Goal: Task Accomplishment & Management: Manage account settings

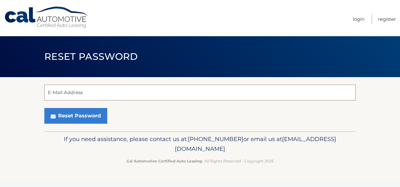
click at [118, 96] on input "E-Mail Address" at bounding box center [199, 93] width 311 height 16
type input "dkj027@gmail.com"
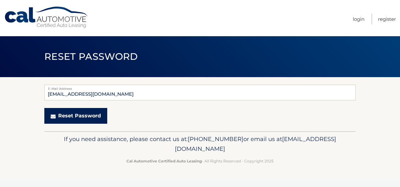
click at [79, 117] on button "Reset Password" at bounding box center [75, 116] width 63 height 16
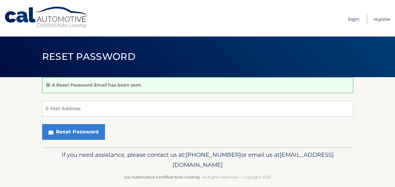
click at [355, 19] on link "Login" at bounding box center [354, 19] width 12 height 10
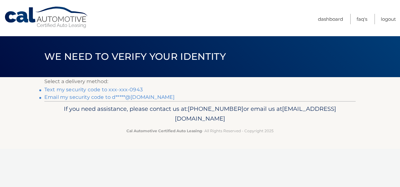
click at [111, 97] on link "Email my security code to d*****@gmail.com" at bounding box center [109, 97] width 130 height 6
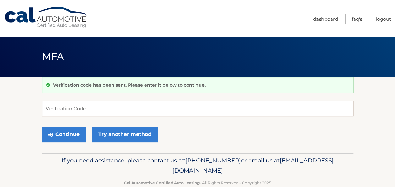
click at [103, 103] on input "Verification Code" at bounding box center [197, 109] width 311 height 16
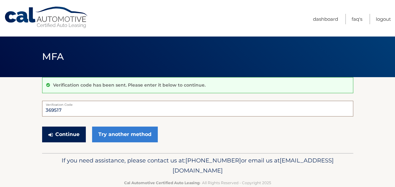
type input "369517"
click at [67, 137] on button "Continue" at bounding box center [64, 134] width 44 height 16
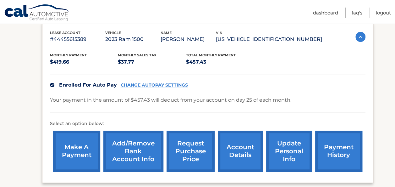
scroll to position [108, 0]
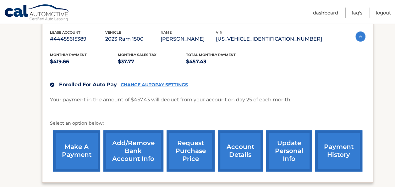
click at [335, 145] on link "payment history" at bounding box center [338, 150] width 47 height 41
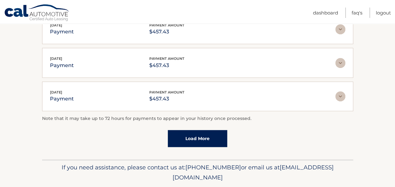
scroll to position [208, 0]
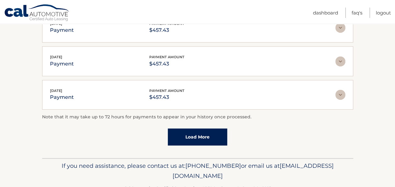
click at [197, 138] on link "Load More" at bounding box center [197, 136] width 59 height 17
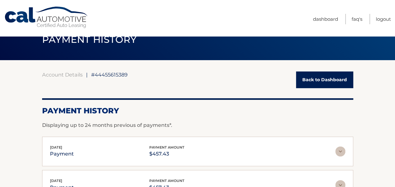
scroll to position [16, 0]
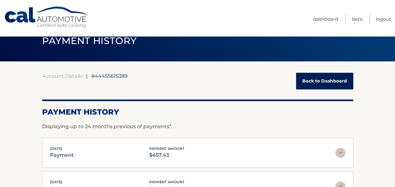
click at [341, 150] on img at bounding box center [341, 152] width 10 height 10
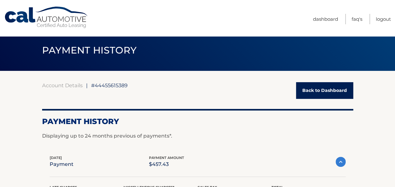
scroll to position [6, 0]
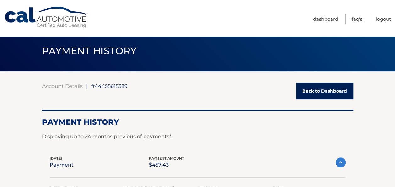
click at [319, 92] on link "Back to Dashboard" at bounding box center [324, 91] width 57 height 17
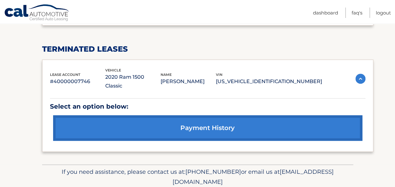
scroll to position [269, 0]
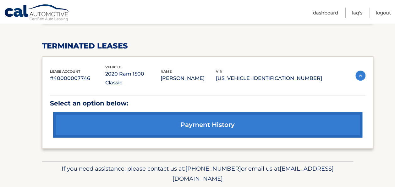
click at [228, 114] on link "payment history" at bounding box center [207, 124] width 309 height 25
click at [359, 72] on img at bounding box center [361, 75] width 10 height 10
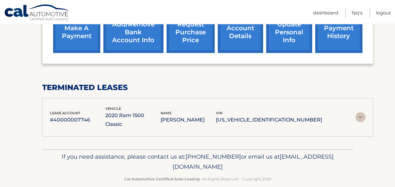
scroll to position [227, 0]
click at [357, 112] on img at bounding box center [361, 117] width 10 height 10
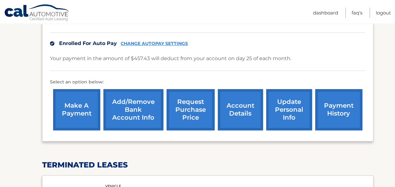
scroll to position [147, 0]
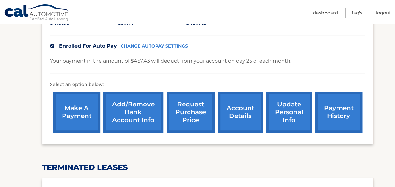
click at [330, 114] on link "payment history" at bounding box center [338, 112] width 47 height 41
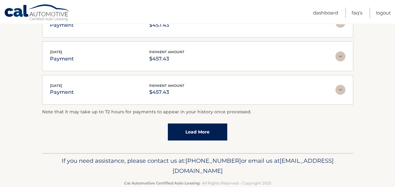
scroll to position [225, 0]
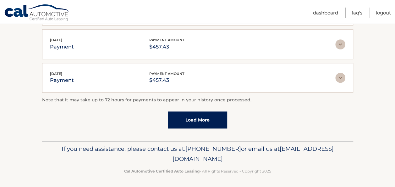
click at [204, 120] on link "Load More" at bounding box center [197, 119] width 59 height 17
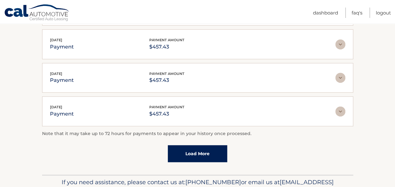
click at [194, 153] on link "Load More" at bounding box center [197, 153] width 59 height 17
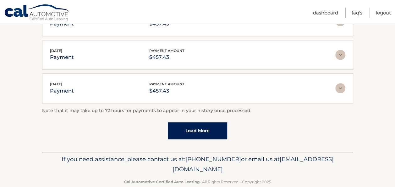
scroll to position [423, 0]
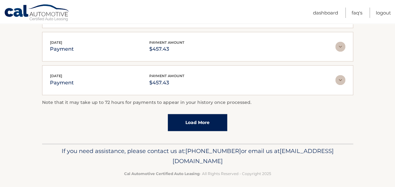
click at [189, 114] on link "Load More" at bounding box center [197, 122] width 59 height 17
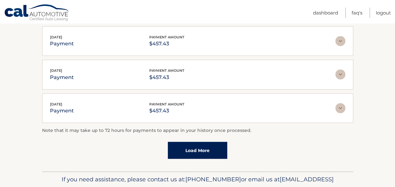
scroll to position [589, 0]
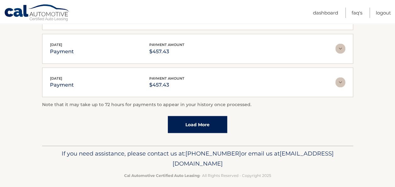
click at [194, 116] on link "Load More" at bounding box center [197, 124] width 59 height 17
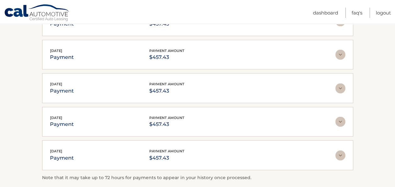
scroll to position [754, 0]
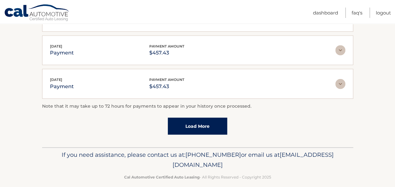
click at [192, 118] on link "Load More" at bounding box center [197, 126] width 59 height 17
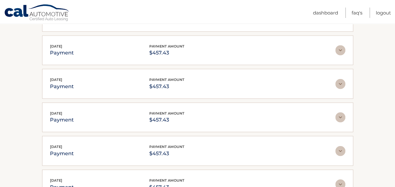
scroll to position [837, 0]
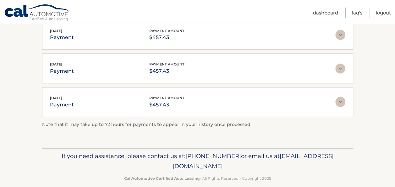
click at [342, 95] on div "Sep 25, 2023 payment payment amount $457.43" at bounding box center [198, 102] width 296 height 14
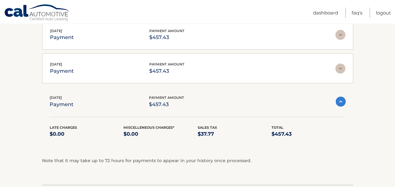
click at [335, 65] on div "Oct 25, 2023 payment payment amount $457.43" at bounding box center [193, 68] width 286 height 14
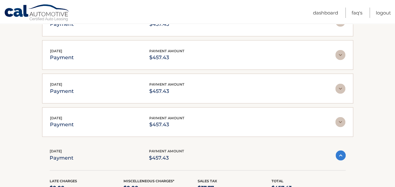
scroll to position [748, 0]
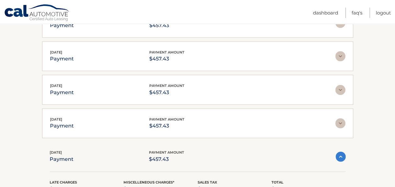
click at [340, 118] on img at bounding box center [341, 123] width 10 height 10
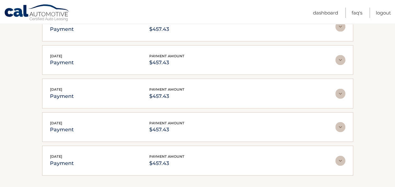
scroll to position [679, 0]
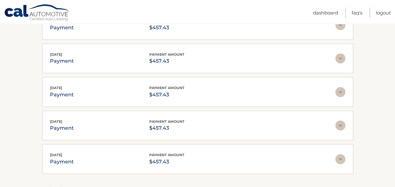
click at [343, 154] on img at bounding box center [341, 159] width 10 height 10
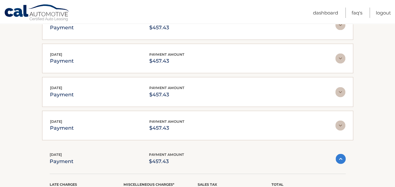
click at [342, 120] on img at bounding box center [341, 125] width 10 height 10
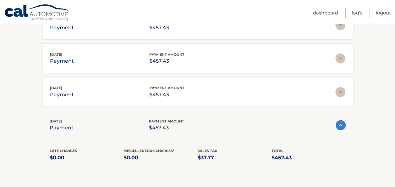
click at [343, 87] on img at bounding box center [341, 92] width 10 height 10
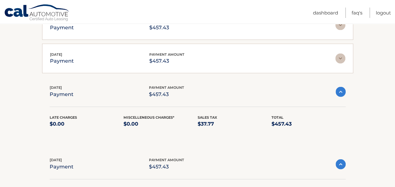
click at [341, 55] on img at bounding box center [341, 58] width 10 height 10
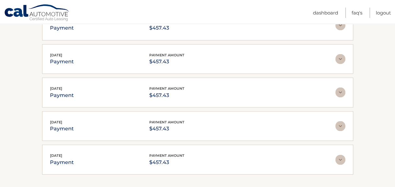
scroll to position [543, 0]
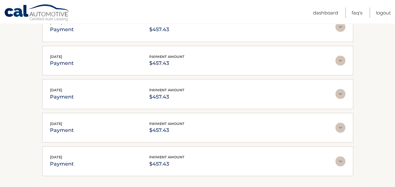
click at [344, 156] on img at bounding box center [341, 161] width 10 height 10
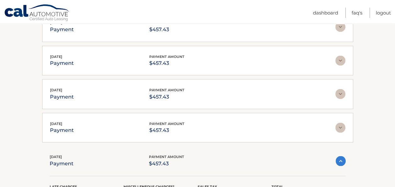
click at [344, 122] on img at bounding box center [341, 127] width 10 height 10
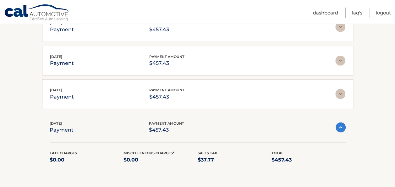
click at [342, 89] on img at bounding box center [341, 94] width 10 height 10
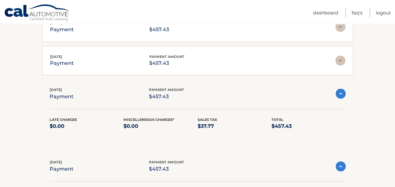
click at [342, 55] on img at bounding box center [341, 60] width 10 height 10
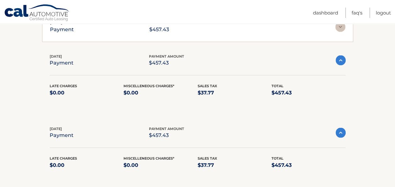
click at [340, 26] on img at bounding box center [341, 27] width 10 height 10
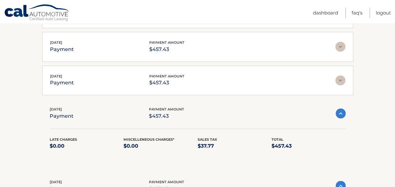
scroll to position [446, 0]
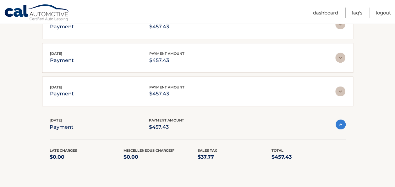
click at [342, 86] on img at bounding box center [341, 91] width 10 height 10
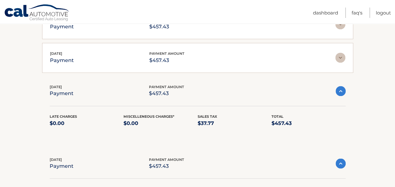
click at [340, 55] on img at bounding box center [341, 58] width 10 height 10
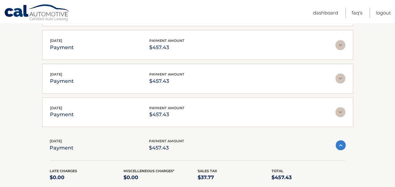
scroll to position [354, 0]
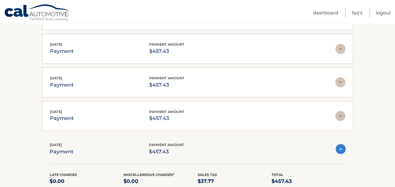
click at [341, 111] on img at bounding box center [341, 116] width 10 height 10
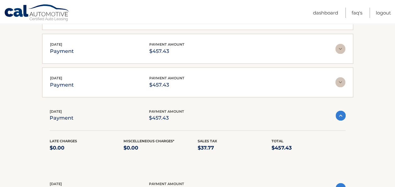
click at [342, 79] on img at bounding box center [341, 82] width 10 height 10
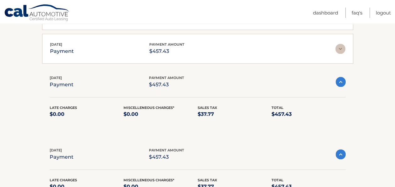
click at [340, 47] on img at bounding box center [341, 49] width 10 height 10
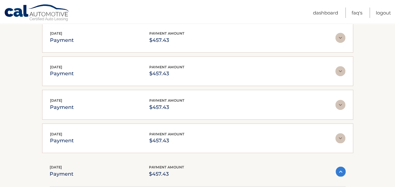
scroll to position [227, 0]
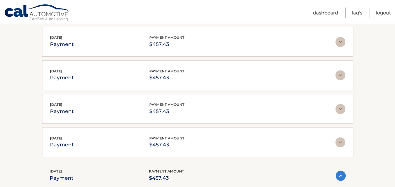
click at [339, 142] on img at bounding box center [341, 142] width 10 height 10
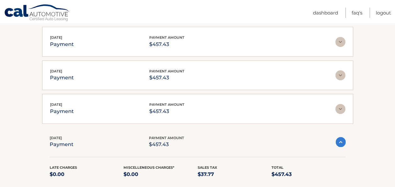
click at [342, 105] on img at bounding box center [341, 109] width 10 height 10
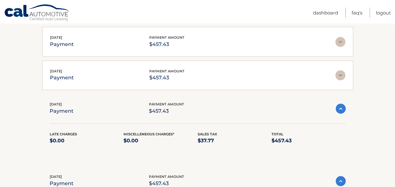
click at [342, 68] on div "Apr 25, 2025 payment payment amount $457.43" at bounding box center [198, 75] width 296 height 14
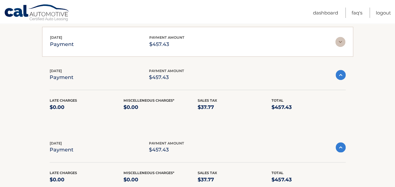
click at [338, 42] on img at bounding box center [341, 42] width 10 height 10
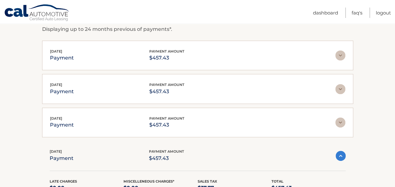
scroll to position [108, 0]
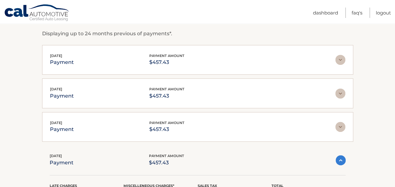
click at [339, 125] on img at bounding box center [341, 127] width 10 height 10
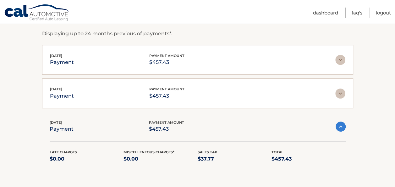
click at [341, 96] on img at bounding box center [341, 93] width 10 height 10
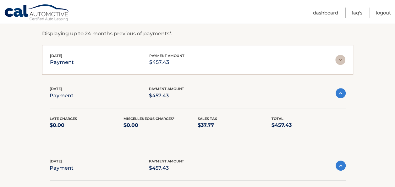
click at [341, 61] on img at bounding box center [341, 60] width 10 height 10
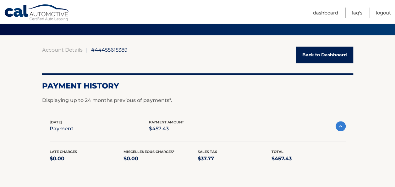
scroll to position [37, 0]
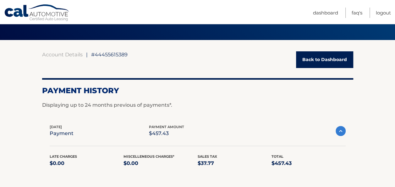
click at [321, 61] on link "Back to Dashboard" at bounding box center [324, 59] width 57 height 17
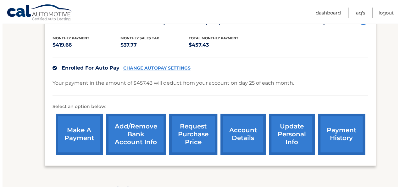
scroll to position [126, 0]
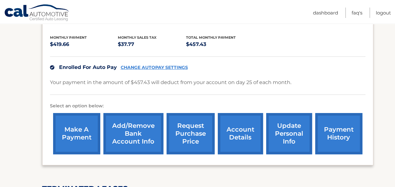
click at [181, 135] on link "request purchase price" at bounding box center [191, 133] width 48 height 41
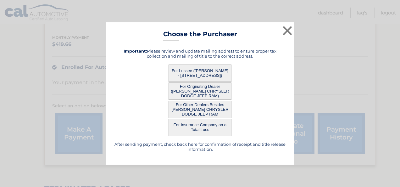
click at [197, 72] on button "For Lessee ([PERSON_NAME] - [STREET_ADDRESS])" at bounding box center [200, 72] width 63 height 17
click at [185, 65] on button "For Lessee ([PERSON_NAME] - [STREET_ADDRESS])" at bounding box center [200, 72] width 63 height 17
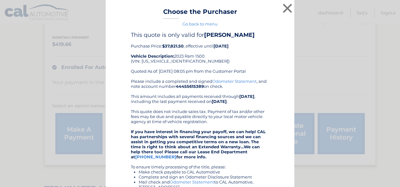
click at [232, 87] on div "Please include a completed and signed Odometer Statement , and note account num…" at bounding box center [200, 164] width 138 height 171
drag, startPoint x: 232, startPoint y: 87, endPoint x: 205, endPoint y: 11, distance: 80.3
click at [205, 11] on h3 "Choose the Purchaser" at bounding box center [200, 13] width 74 height 11
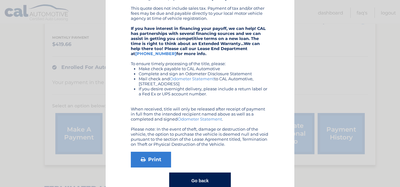
scroll to position [118, 0]
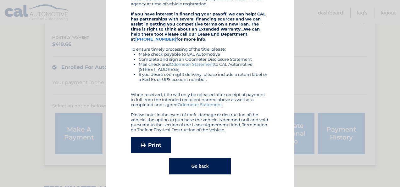
click at [151, 142] on link "Print" at bounding box center [151, 145] width 40 height 16
click at [196, 172] on button "Go back" at bounding box center [199, 166] width 61 height 16
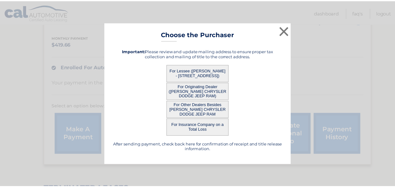
scroll to position [0, 0]
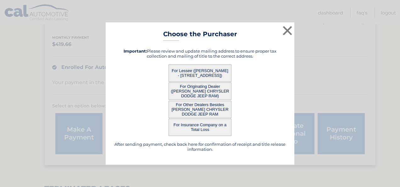
click at [196, 123] on button "For Insurance Company on a Total Loss" at bounding box center [200, 127] width 63 height 17
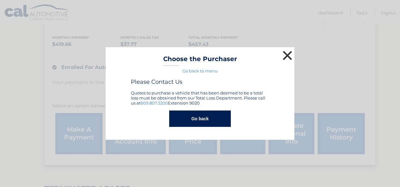
click at [288, 55] on button "×" at bounding box center [287, 55] width 13 height 13
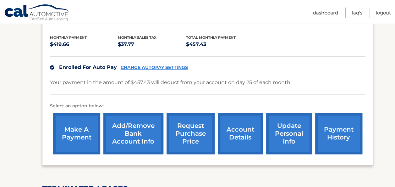
click at [191, 132] on link "request purchase price" at bounding box center [191, 133] width 48 height 41
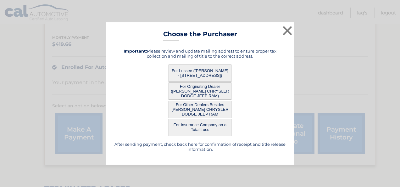
click at [195, 87] on button "For Originating Dealer ([PERSON_NAME] CHRYSLER DODGE JEEP RAM)" at bounding box center [200, 90] width 63 height 17
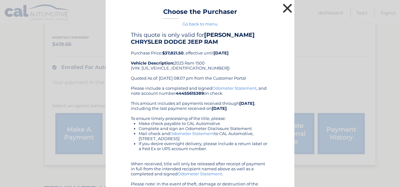
click at [282, 7] on button "×" at bounding box center [287, 8] width 13 height 13
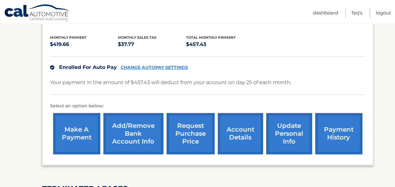
click at [244, 125] on link "account details" at bounding box center [240, 133] width 45 height 41
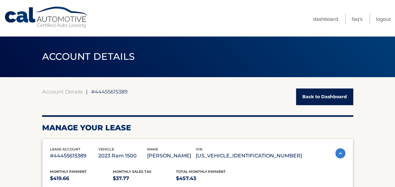
click at [244, 125] on h2 "Manage Your Lease" at bounding box center [197, 127] width 311 height 9
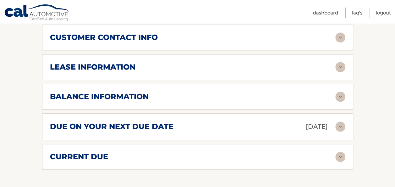
scroll to position [311, 0]
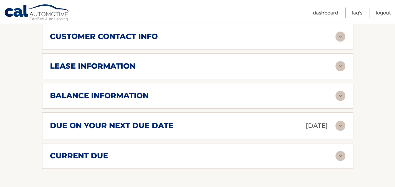
click at [340, 93] on img at bounding box center [341, 96] width 10 height 10
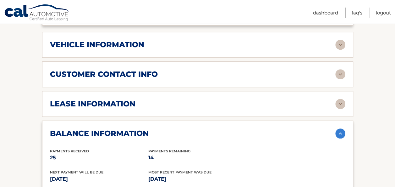
scroll to position [273, 0]
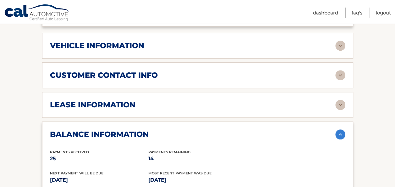
click at [336, 102] on img at bounding box center [341, 105] width 10 height 10
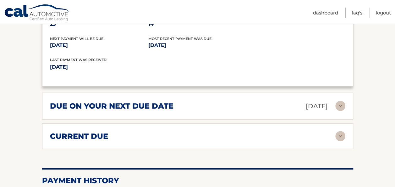
scroll to position [526, 0]
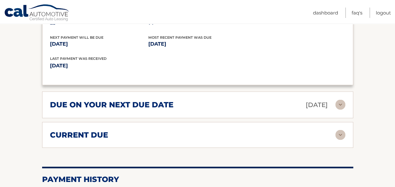
click at [343, 133] on img at bounding box center [341, 135] width 10 height 10
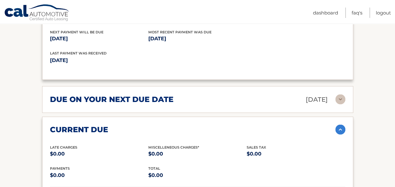
scroll to position [527, 0]
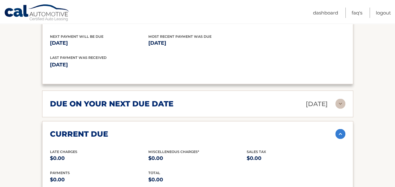
click at [340, 129] on img at bounding box center [341, 134] width 10 height 10
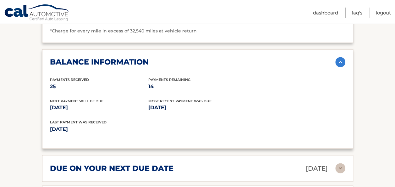
scroll to position [461, 0]
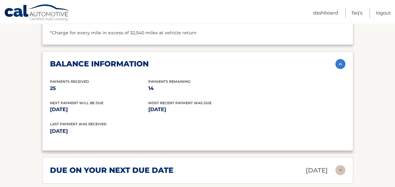
click at [342, 64] on img at bounding box center [341, 64] width 10 height 10
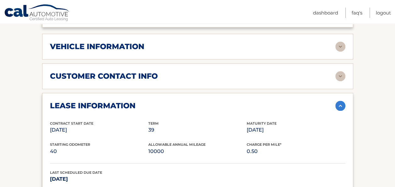
scroll to position [269, 0]
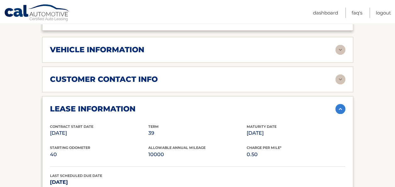
click at [342, 104] on img at bounding box center [341, 109] width 10 height 10
